Goal: Complete application form

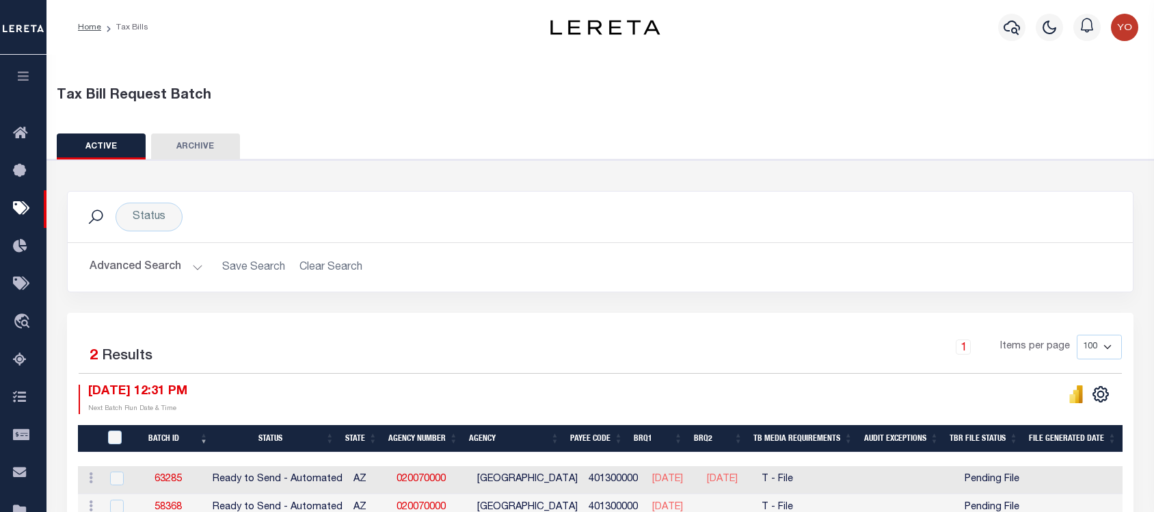
scroll to position [178, 0]
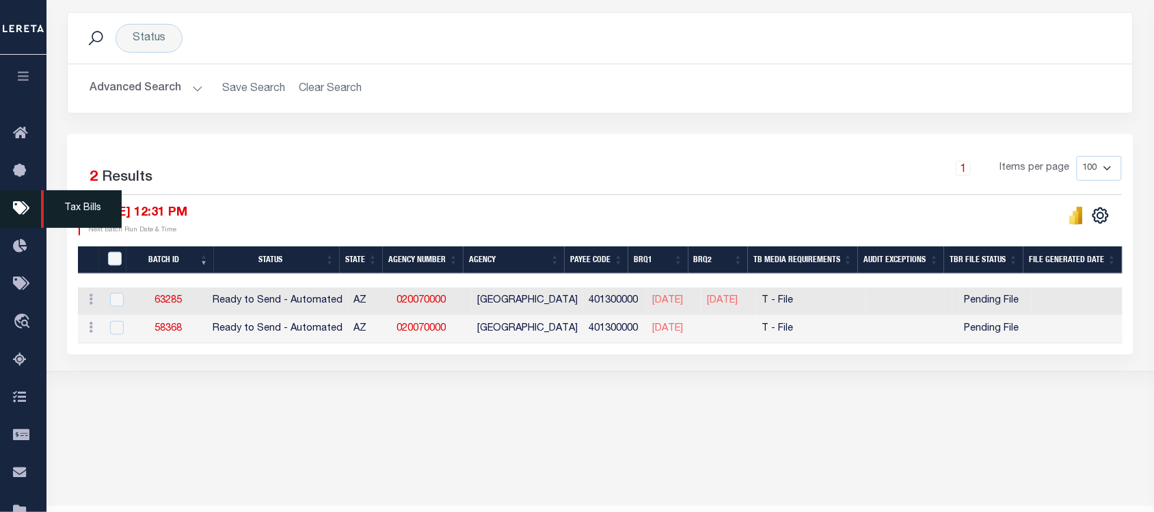
click at [28, 213] on icon at bounding box center [24, 208] width 22 height 17
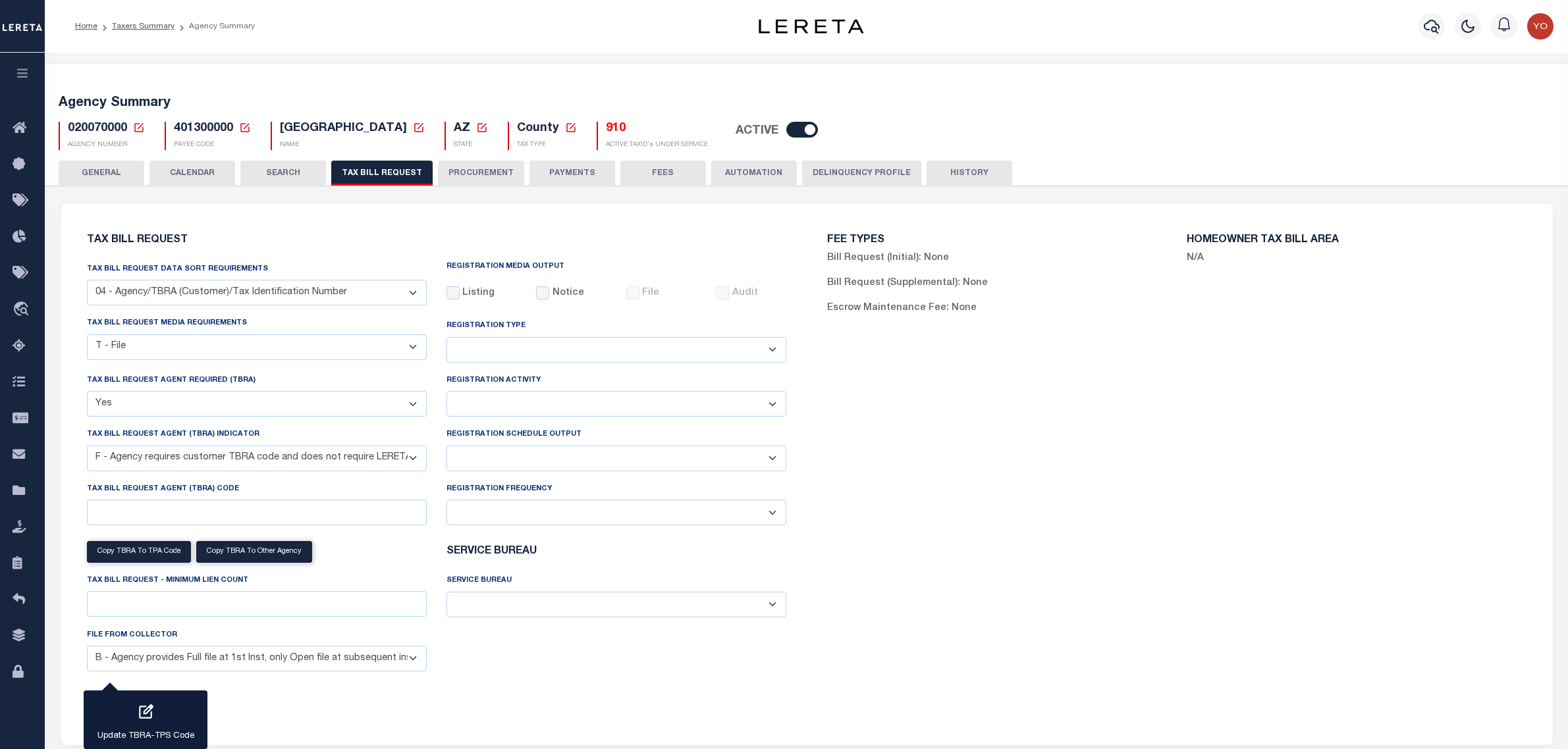
select select "28"
select select "22"
select select "true"
select select "14"
select select
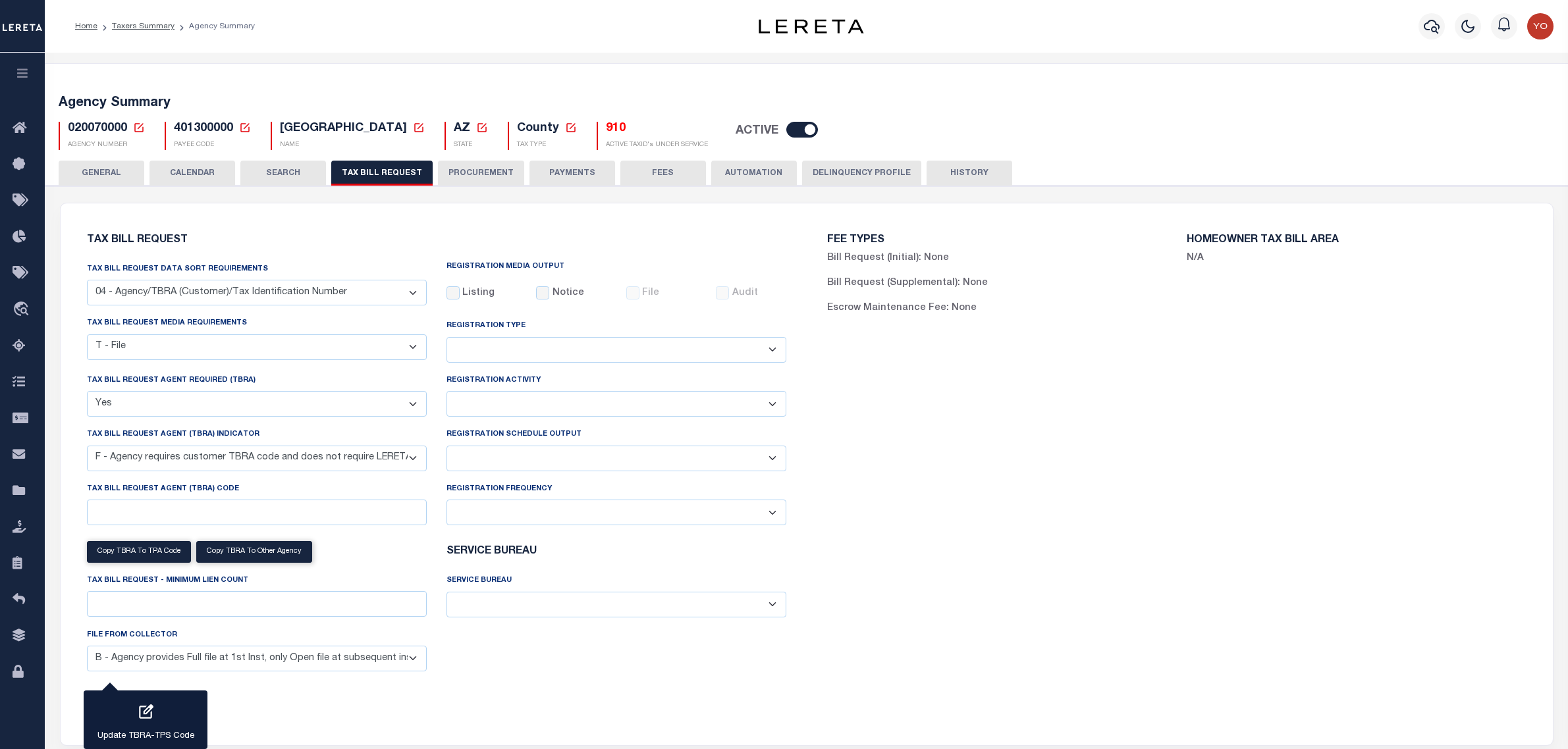
select select "3"
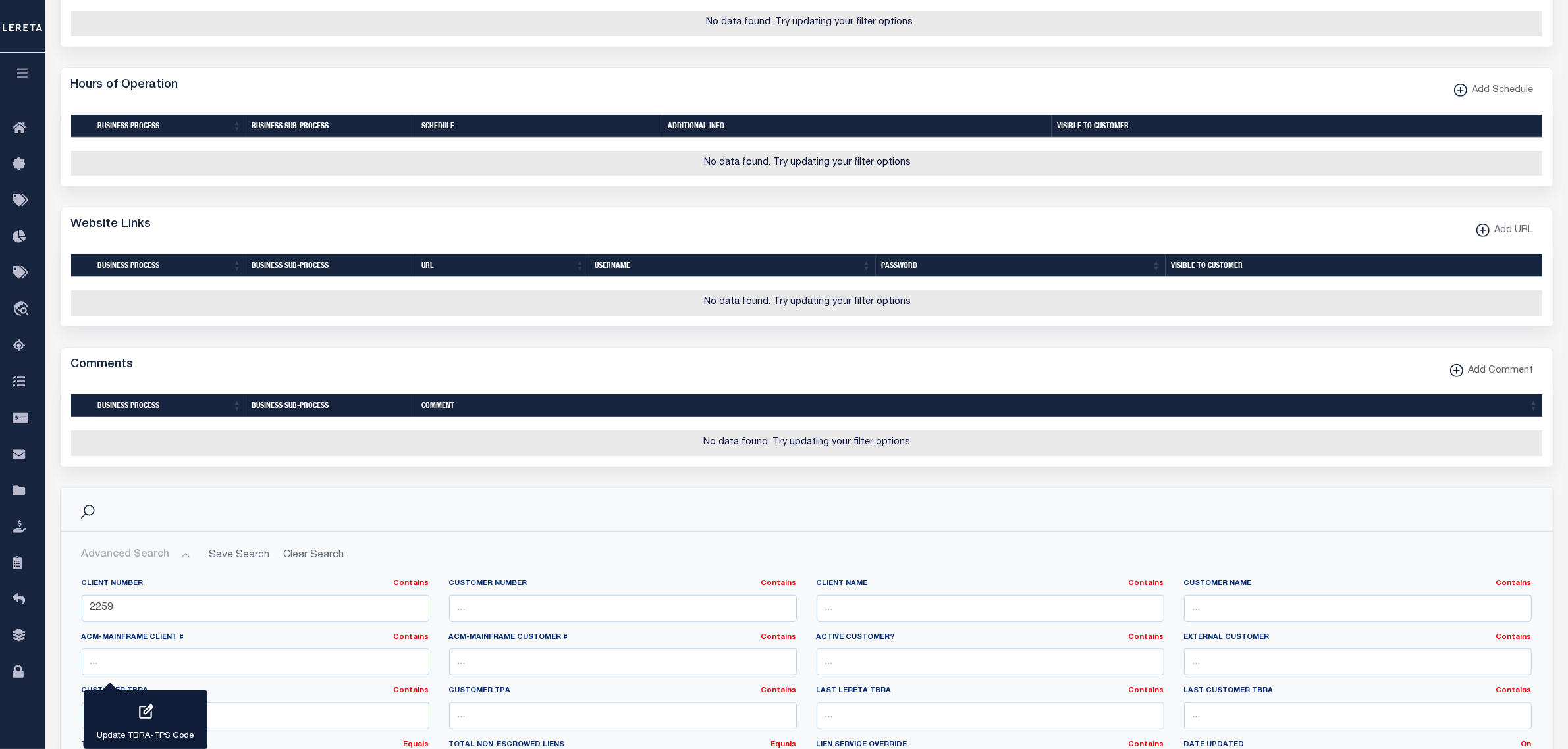
scroll to position [976, 0]
